Goal: Task Accomplishment & Management: Manage account settings

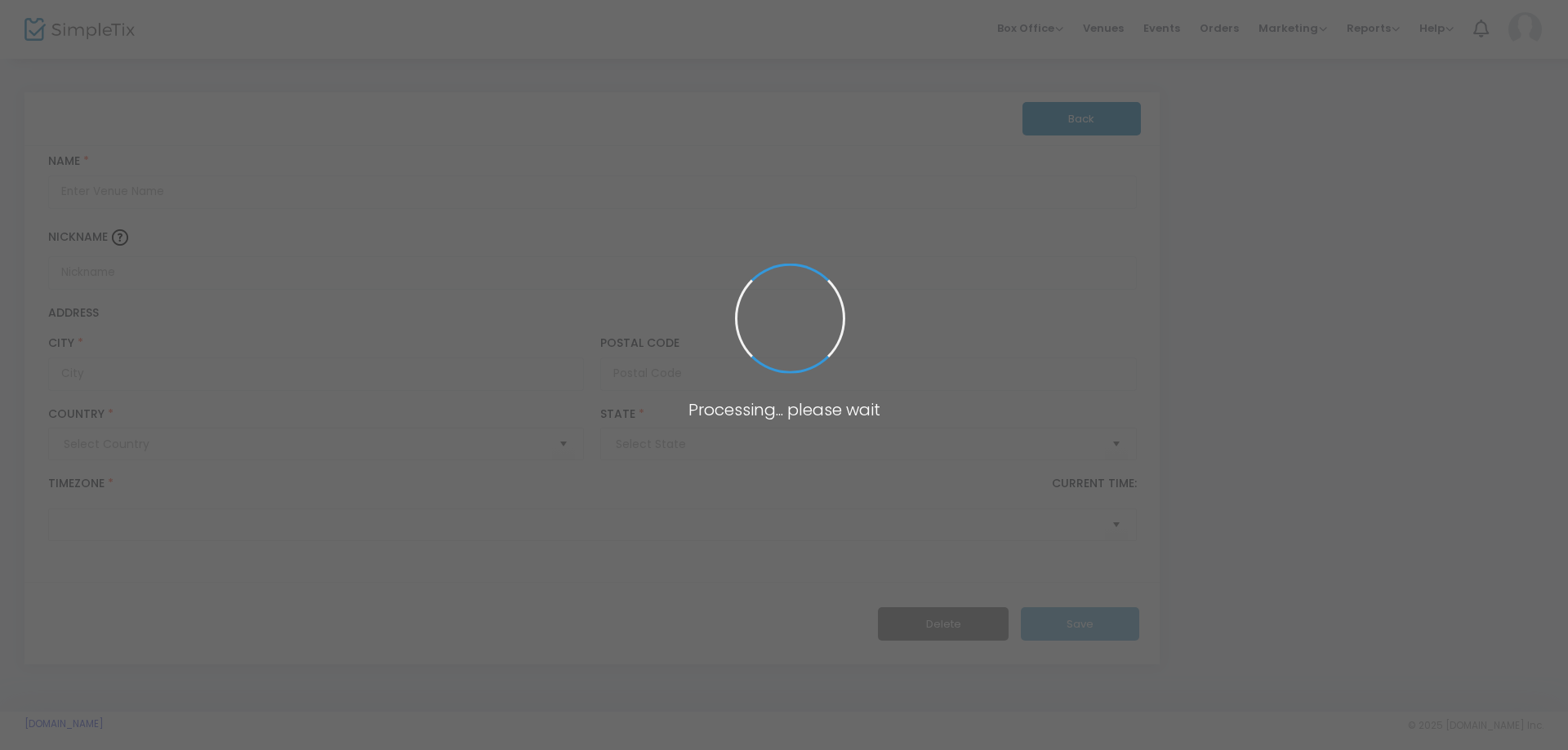
type input "[GEOGRAPHIC_DATA]"
type input "Orlando"
type input "32801"
type input "[GEOGRAPHIC_DATA]"
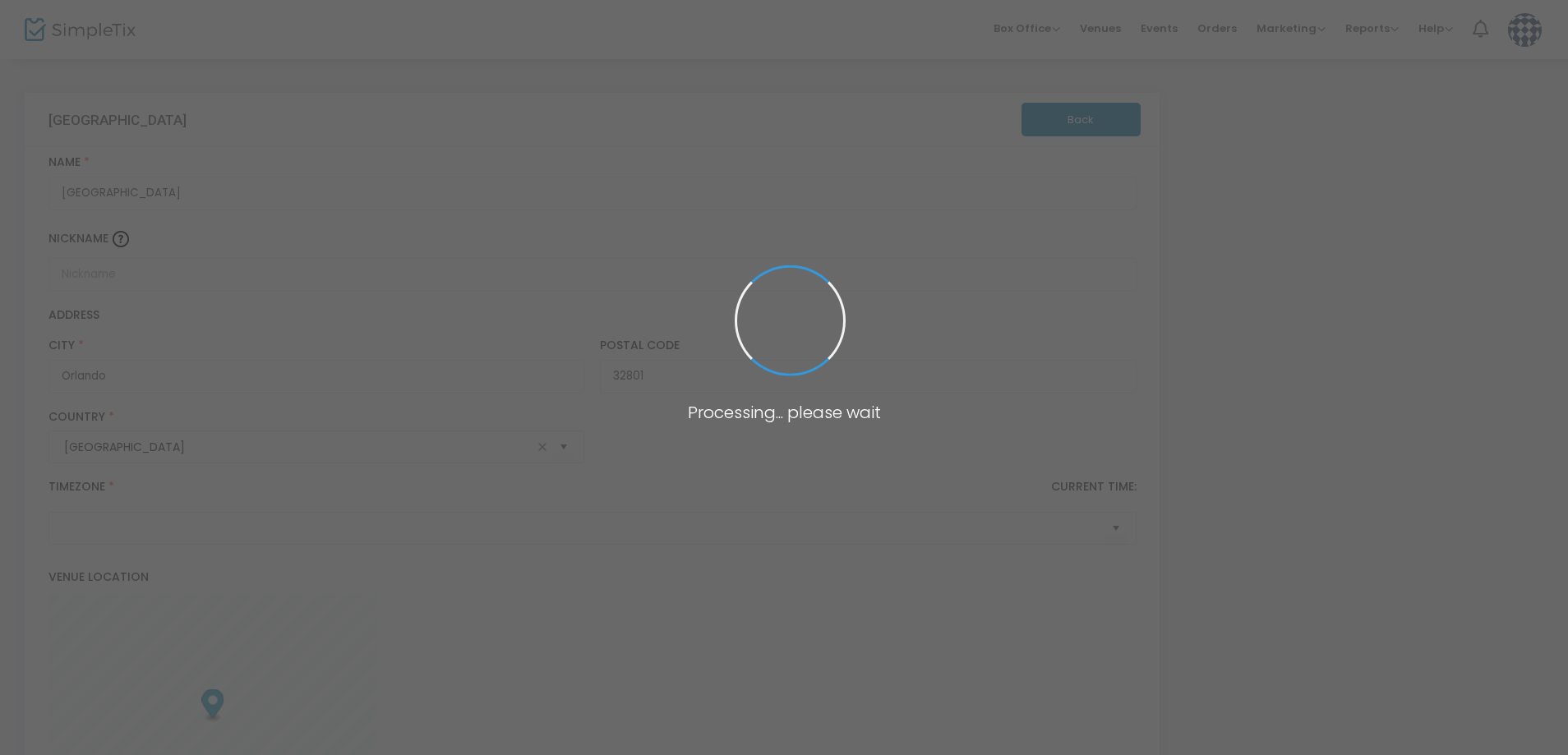
type input "(UTC-05:00) Eastern Time ([GEOGRAPHIC_DATA] & [GEOGRAPHIC_DATA])"
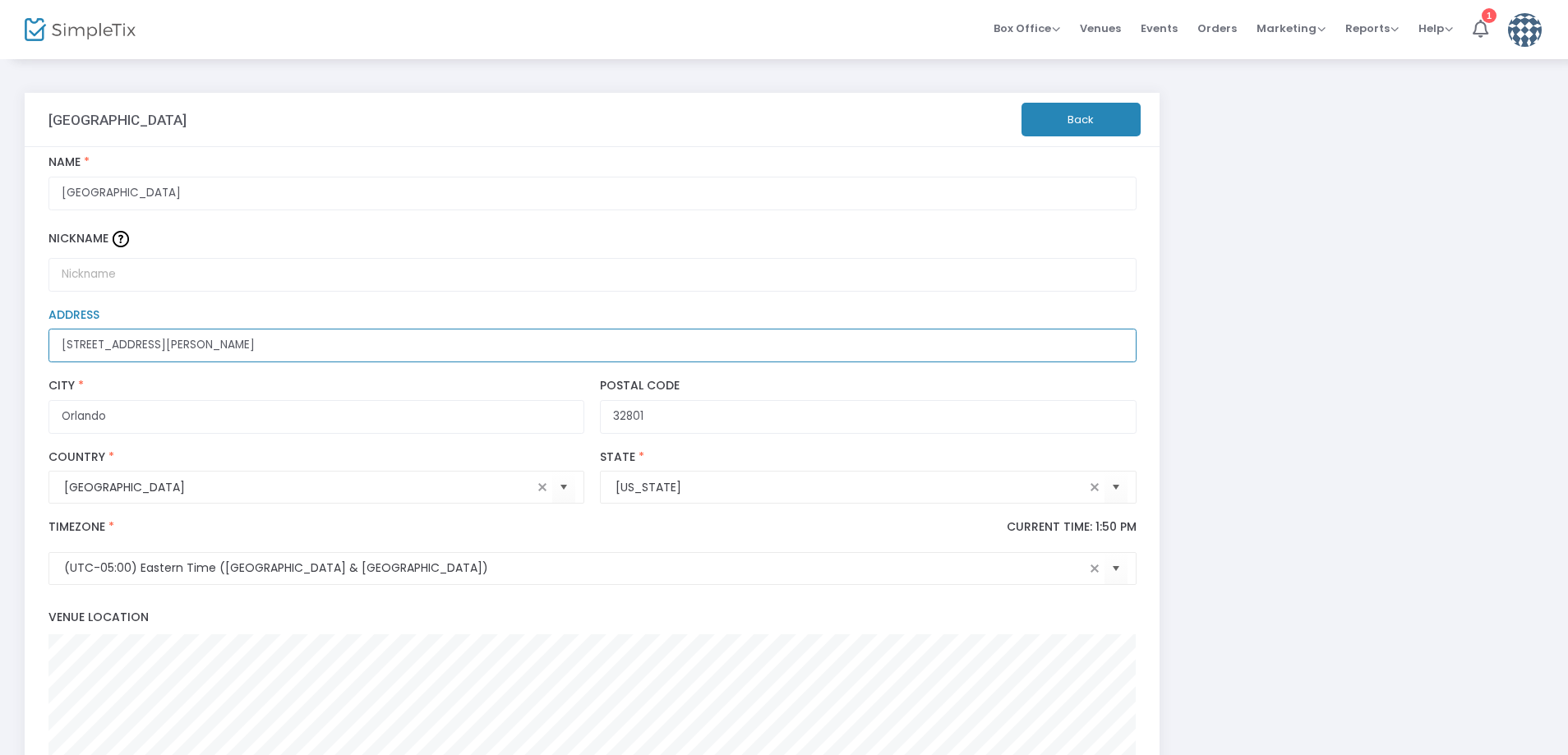
click at [251, 344] on input "[STREET_ADDRESS][PERSON_NAME]" at bounding box center [593, 345] width 1089 height 33
drag, startPoint x: 240, startPoint y: 334, endPoint x: 47, endPoint y: 334, distance: 193.0
click at [47, 334] on div "[STREET_ADDRESS][PERSON_NAME] Address" at bounding box center [592, 335] width 1104 height 54
paste input "[STREET_ADDRESS]"
drag, startPoint x: 246, startPoint y: 350, endPoint x: 139, endPoint y: 348, distance: 107.0
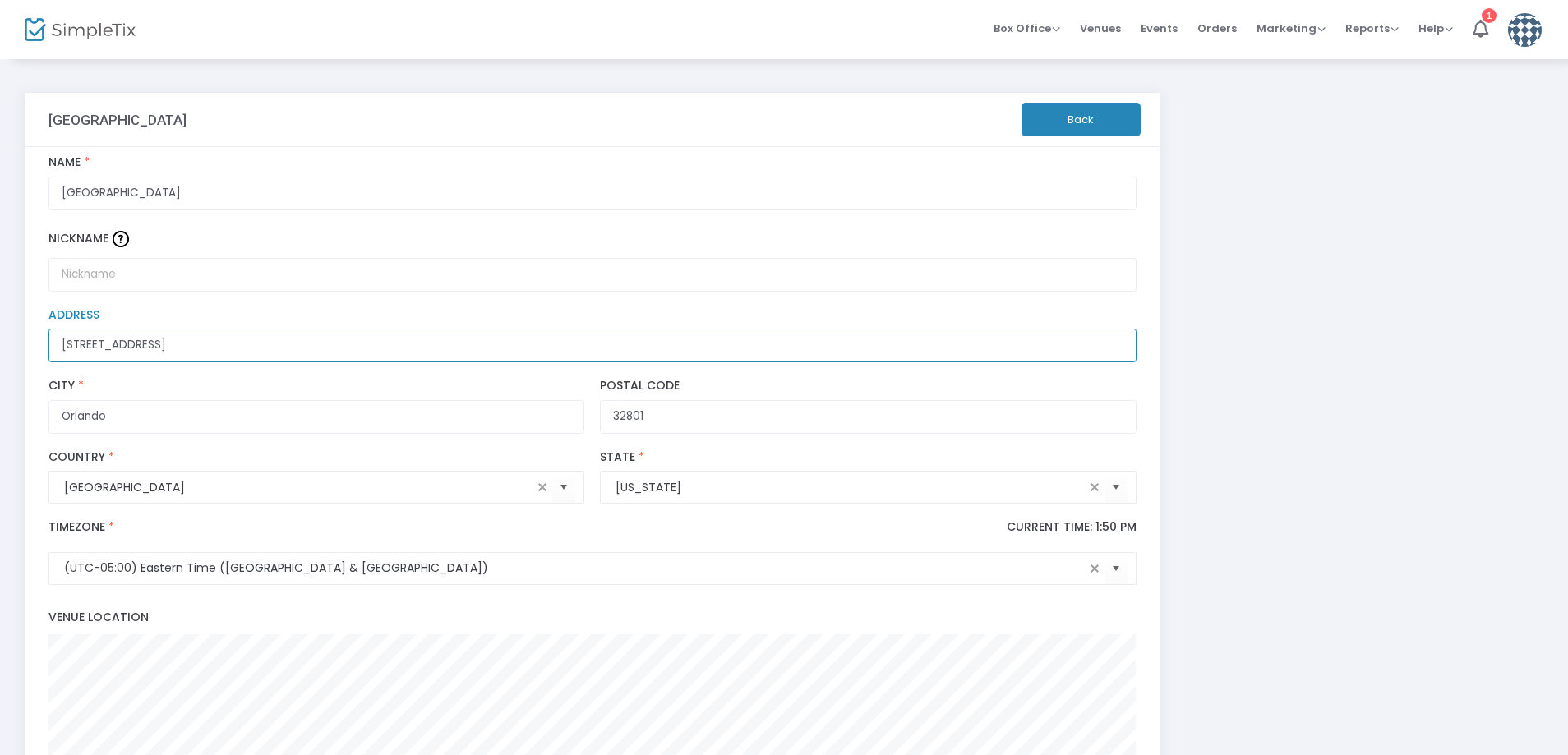
click at [139, 348] on input "[STREET_ADDRESS]" at bounding box center [593, 345] width 1089 height 33
type input "[STREET_ADDRESS]"
click at [1310, 336] on div "[GEOGRAPHIC_DATA] Back [GEOGRAPHIC_DATA] Name * Nickname [GEOGRAPHIC_DATA] Addr…" at bounding box center [784, 711] width 1536 height 1260
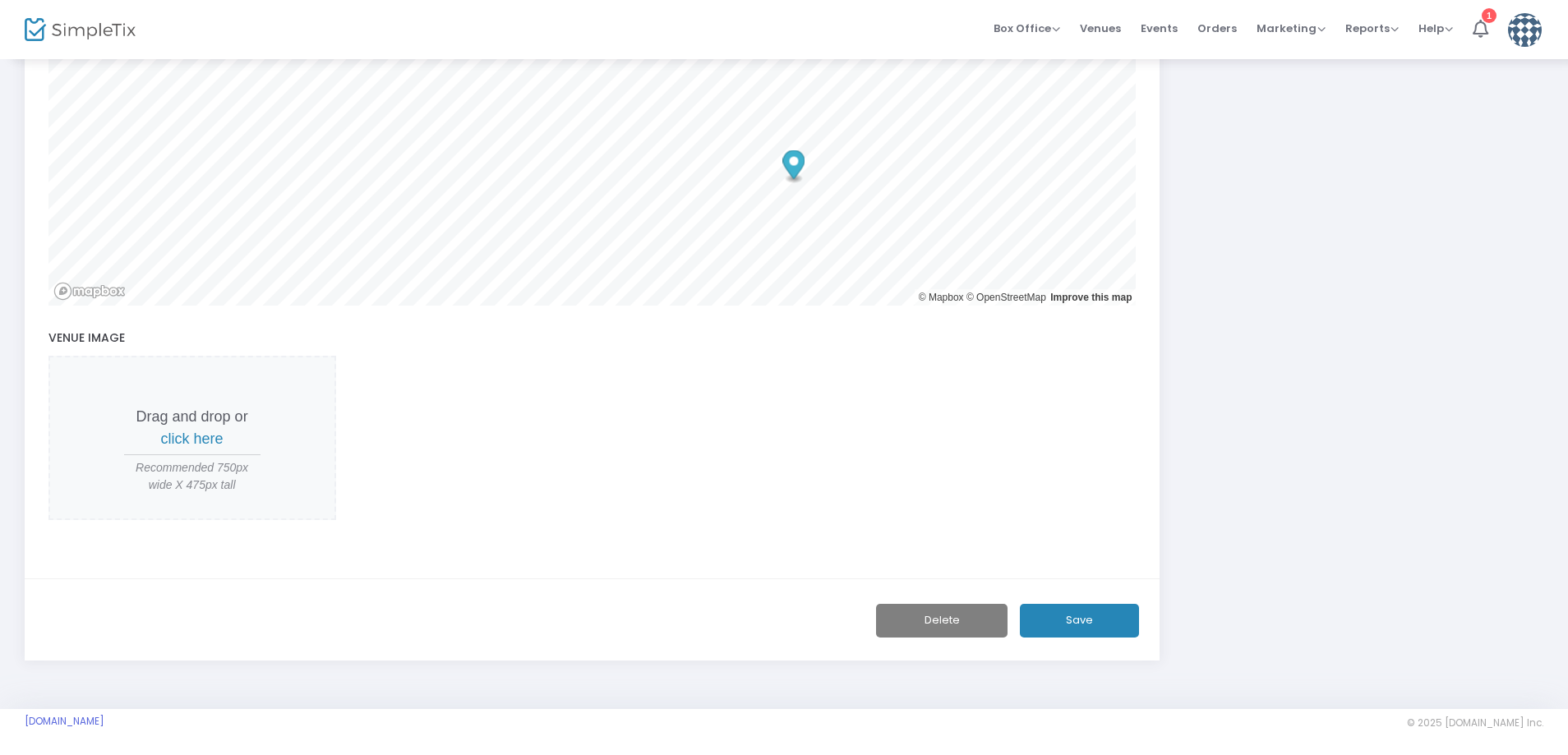
scroll to position [661, 0]
click at [1092, 621] on button "Save" at bounding box center [1079, 617] width 119 height 33
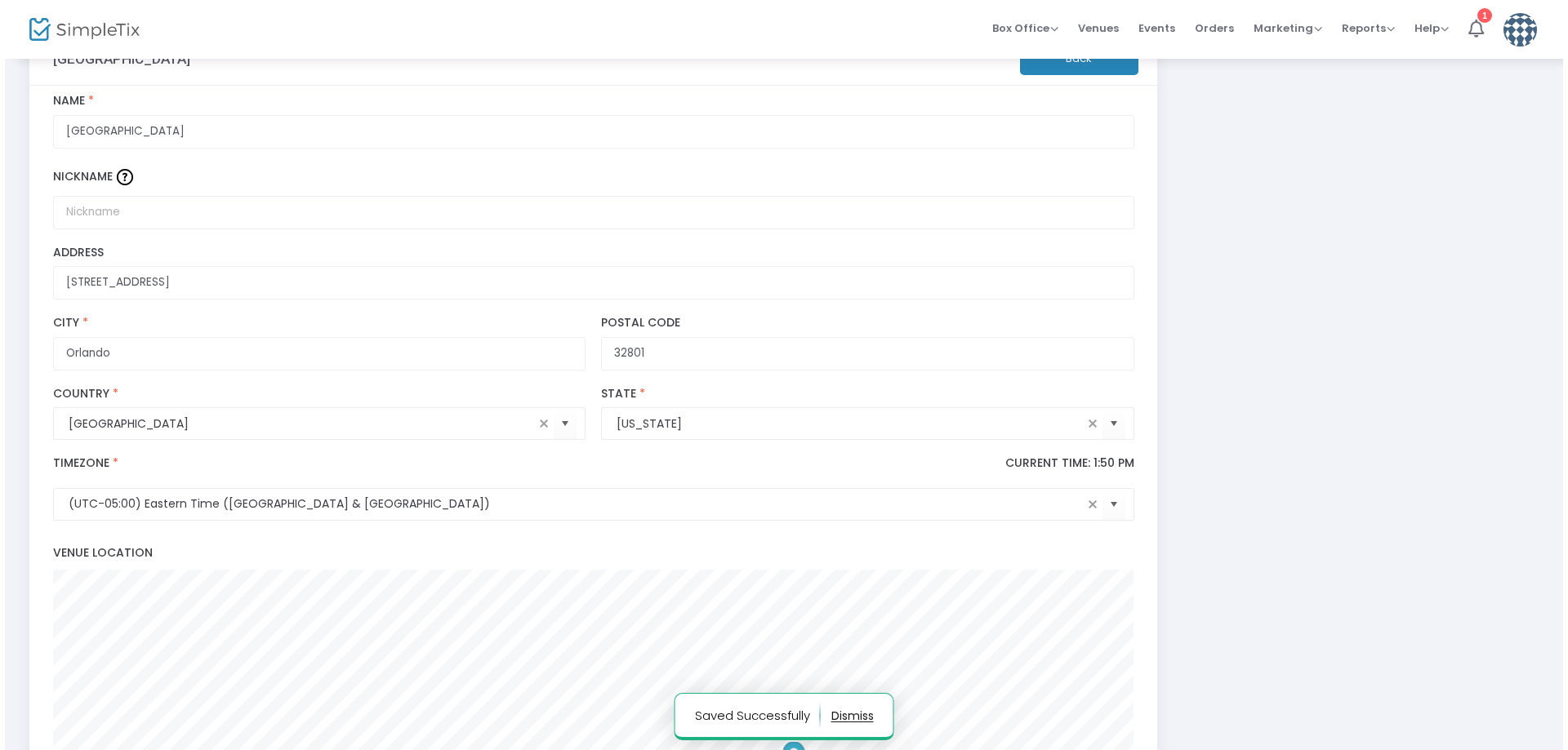
scroll to position [0, 0]
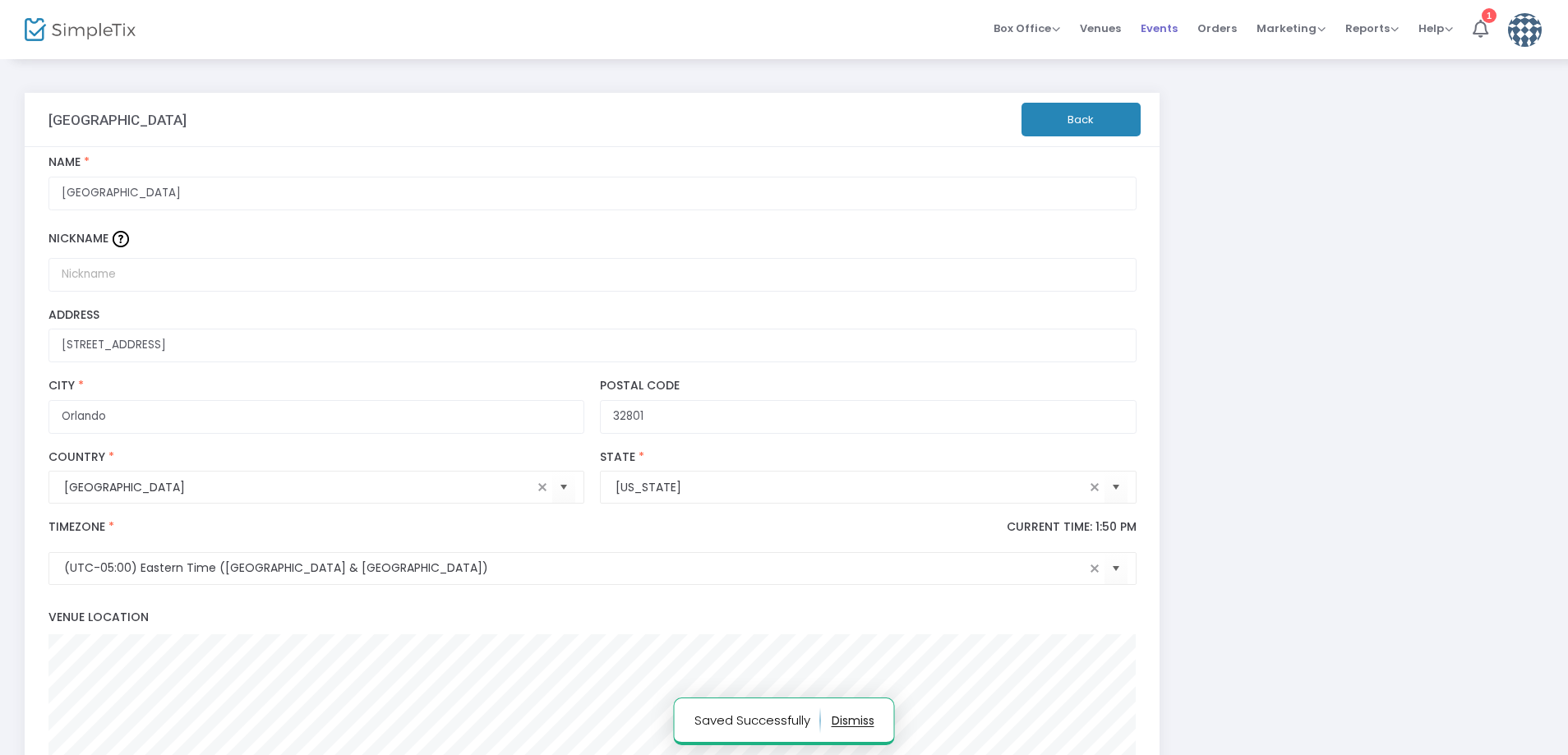
click at [1150, 30] on span "Events" at bounding box center [1159, 29] width 37 height 42
